Goal: Navigation & Orientation: Find specific page/section

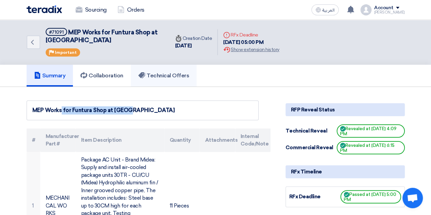
click at [161, 74] on h5 "Technical Offers" at bounding box center [163, 75] width 51 height 7
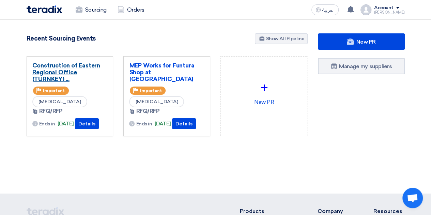
click at [75, 64] on link "Construction of Eastern Regional Office (TURNKEY) ..." at bounding box center [69, 72] width 75 height 20
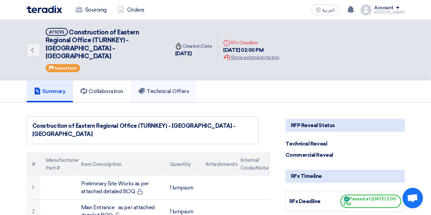
click at [185, 88] on h5 "Technical Offers" at bounding box center [163, 91] width 51 height 7
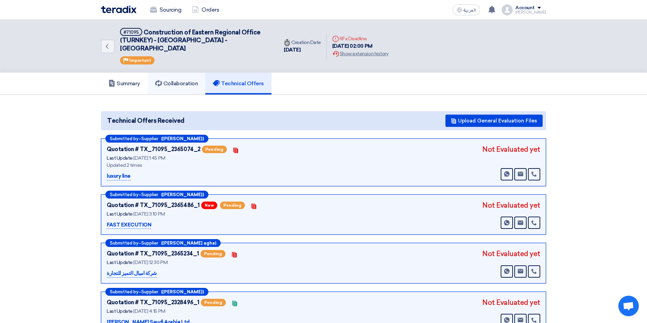
click at [181, 80] on h5 "Collaboration" at bounding box center [176, 83] width 43 height 7
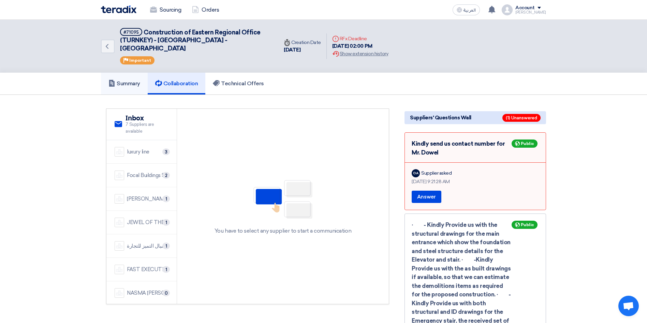
click at [134, 80] on h5 "Summary" at bounding box center [124, 83] width 32 height 7
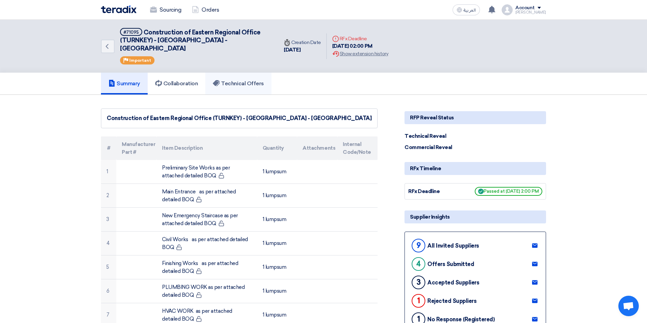
click at [252, 80] on h5 "Technical Offers" at bounding box center [238, 83] width 51 height 7
